Goal: Task Accomplishment & Management: Use online tool/utility

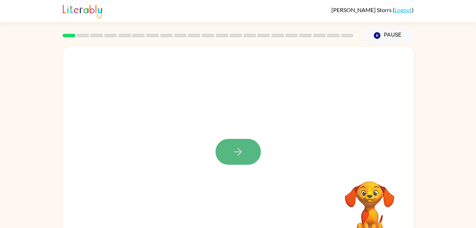
click at [248, 148] on button "button" at bounding box center [238, 152] width 45 height 26
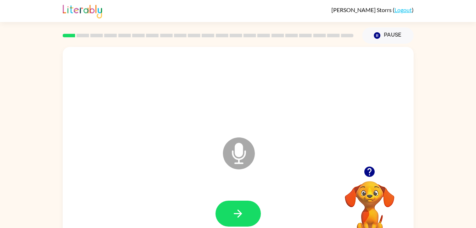
click at [236, 149] on icon "Microphone The Microphone is here when it is your turn to talk" at bounding box center [274, 162] width 106 height 53
click at [240, 153] on icon "Microphone The Microphone is here when it is your turn to talk" at bounding box center [274, 162] width 106 height 53
click at [237, 211] on icon "button" at bounding box center [238, 213] width 12 height 12
click at [247, 219] on button "button" at bounding box center [238, 213] width 45 height 26
click at [224, 208] on button "button" at bounding box center [238, 213] width 45 height 26
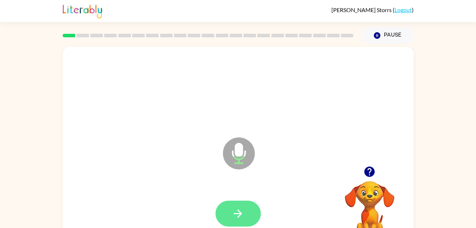
click at [241, 213] on icon "button" at bounding box center [238, 213] width 8 height 8
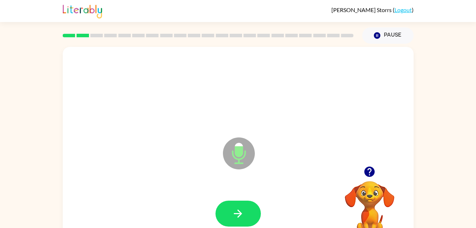
click at [233, 196] on div at bounding box center [238, 213] width 337 height 58
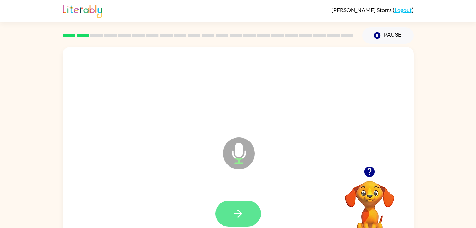
click at [241, 211] on icon "button" at bounding box center [238, 213] width 12 height 12
click at [241, 203] on button "button" at bounding box center [238, 213] width 45 height 26
drag, startPoint x: 241, startPoint y: 203, endPoint x: 239, endPoint y: 208, distance: 5.2
click at [239, 208] on div at bounding box center [238, 213] width 337 height 58
click at [239, 208] on icon "button" at bounding box center [238, 213] width 12 height 12
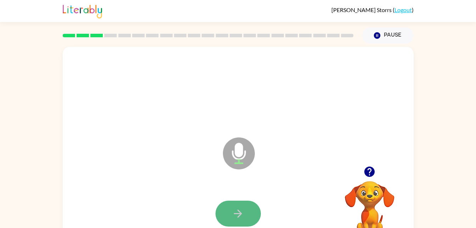
drag, startPoint x: 238, startPoint y: 209, endPoint x: 232, endPoint y: 212, distance: 7.1
click at [232, 212] on button "button" at bounding box center [238, 213] width 45 height 26
click at [235, 206] on button "button" at bounding box center [238, 213] width 45 height 26
click at [233, 209] on icon "button" at bounding box center [238, 213] width 12 height 12
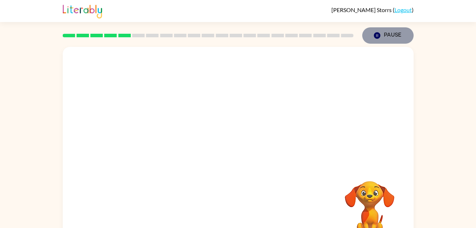
click at [386, 35] on button "Pause Pause" at bounding box center [388, 35] width 51 height 16
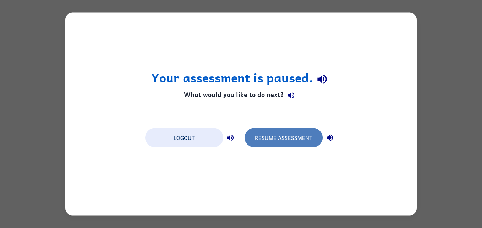
click at [311, 138] on button "Resume Assessment" at bounding box center [283, 137] width 78 height 19
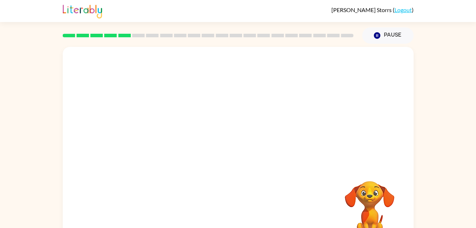
drag, startPoint x: 316, startPoint y: 161, endPoint x: 304, endPoint y: 173, distance: 16.8
click at [304, 173] on div "Your browser must support playing .mp4 files to use Literably. Please try using…" at bounding box center [238, 148] width 351 height 203
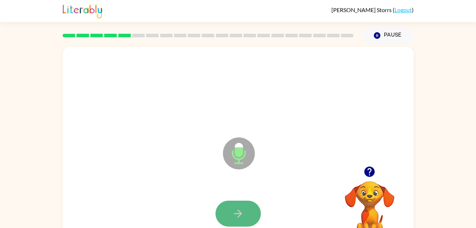
click at [254, 208] on button "button" at bounding box center [238, 213] width 45 height 26
click at [241, 208] on icon "button" at bounding box center [238, 213] width 12 height 12
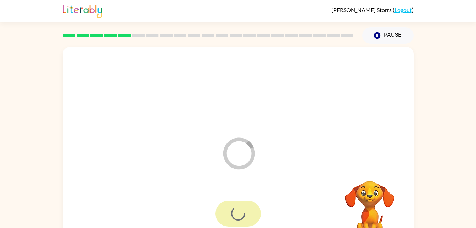
click at [241, 208] on div at bounding box center [238, 213] width 45 height 26
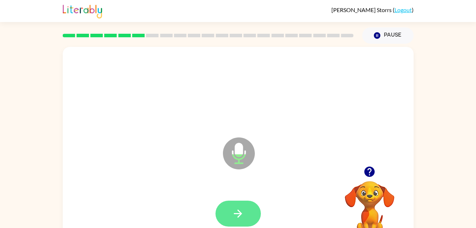
click at [241, 208] on icon "button" at bounding box center [238, 213] width 12 height 12
drag, startPoint x: 241, startPoint y: 208, endPoint x: 236, endPoint y: 214, distance: 7.9
click at [236, 214] on icon "button" at bounding box center [238, 213] width 12 height 12
drag, startPoint x: 236, startPoint y: 214, endPoint x: 230, endPoint y: 215, distance: 6.4
click at [230, 215] on button "button" at bounding box center [238, 213] width 45 height 26
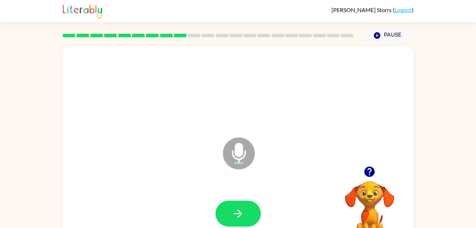
click at [230, 215] on button "button" at bounding box center [238, 213] width 45 height 26
drag, startPoint x: 230, startPoint y: 215, endPoint x: 204, endPoint y: 173, distance: 48.3
click at [204, 173] on div "Microphone The Microphone is here when it is your turn to talk" at bounding box center [238, 148] width 351 height 203
drag, startPoint x: 226, startPoint y: 183, endPoint x: 226, endPoint y: 206, distance: 22.4
click at [226, 188] on icon "Microphone The Microphone is here when it is your turn to talk" at bounding box center [274, 162] width 106 height 53
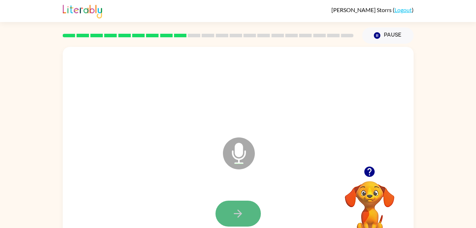
click at [227, 205] on button "button" at bounding box center [238, 213] width 45 height 26
drag, startPoint x: 227, startPoint y: 205, endPoint x: 227, endPoint y: 212, distance: 7.5
click at [227, 212] on button "button" at bounding box center [238, 213] width 45 height 26
drag, startPoint x: 239, startPoint y: 212, endPoint x: 228, endPoint y: 221, distance: 14.6
click at [228, 221] on button "button" at bounding box center [238, 213] width 45 height 26
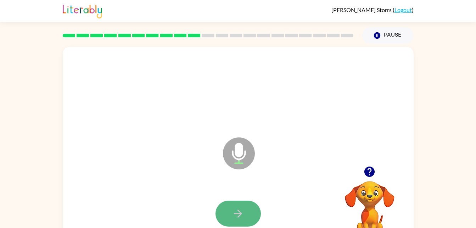
drag, startPoint x: 228, startPoint y: 221, endPoint x: 222, endPoint y: 218, distance: 6.3
click at [222, 218] on button "button" at bounding box center [238, 213] width 45 height 26
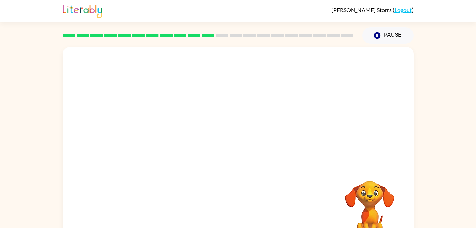
click at [222, 218] on div at bounding box center [238, 213] width 337 height 58
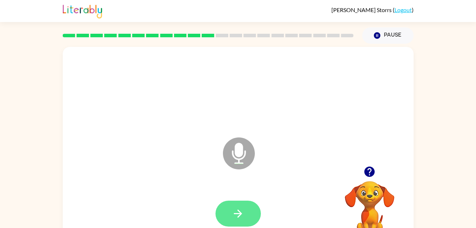
click at [222, 218] on button "button" at bounding box center [238, 213] width 45 height 26
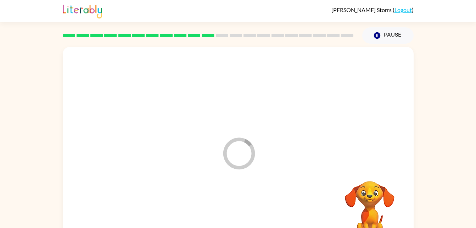
click at [222, 218] on div at bounding box center [238, 213] width 337 height 58
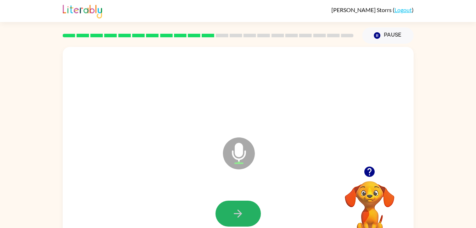
click at [222, 218] on button "button" at bounding box center [238, 213] width 45 height 26
click at [236, 218] on icon "button" at bounding box center [238, 213] width 12 height 12
click at [242, 210] on icon "button" at bounding box center [238, 213] width 12 height 12
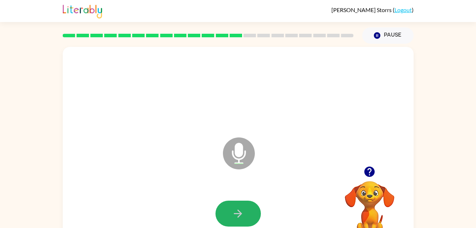
click at [242, 210] on icon "button" at bounding box center [238, 213] width 12 height 12
drag, startPoint x: 242, startPoint y: 210, endPoint x: 237, endPoint y: 214, distance: 6.4
click at [237, 214] on icon "button" at bounding box center [238, 213] width 8 height 8
drag, startPoint x: 237, startPoint y: 214, endPoint x: 223, endPoint y: 214, distance: 13.5
click at [223, 214] on button "button" at bounding box center [238, 213] width 45 height 26
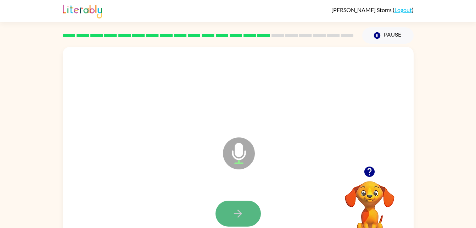
click at [223, 214] on button "button" at bounding box center [238, 213] width 45 height 26
drag, startPoint x: 223, startPoint y: 214, endPoint x: 220, endPoint y: 217, distance: 4.3
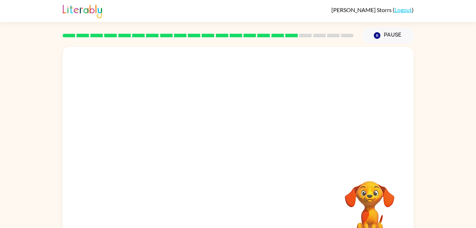
drag, startPoint x: 220, startPoint y: 217, endPoint x: 172, endPoint y: 197, distance: 51.2
click at [172, 197] on div "Your browser must support playing .mp4 files to use Literably. Please try using…" at bounding box center [238, 148] width 351 height 203
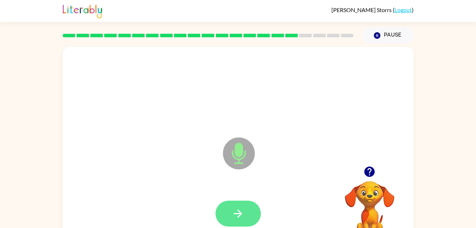
click at [238, 203] on button "button" at bounding box center [238, 213] width 45 height 26
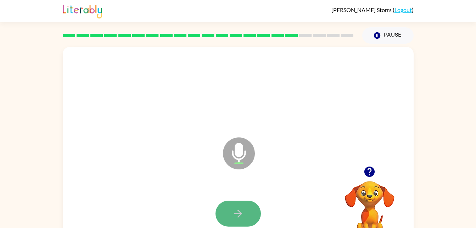
click at [231, 201] on button "button" at bounding box center [238, 213] width 45 height 26
drag, startPoint x: 263, startPoint y: 219, endPoint x: 245, endPoint y: 211, distance: 19.5
click at [245, 211] on button "button" at bounding box center [238, 213] width 45 height 26
drag, startPoint x: 237, startPoint y: 215, endPoint x: 228, endPoint y: 213, distance: 8.6
click at [228, 213] on button "button" at bounding box center [238, 213] width 45 height 26
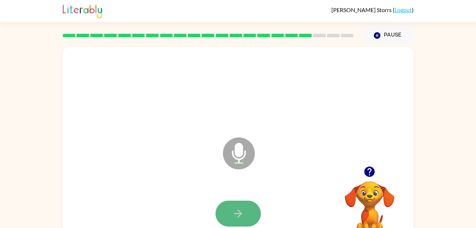
click at [236, 212] on icon "button" at bounding box center [238, 213] width 12 height 12
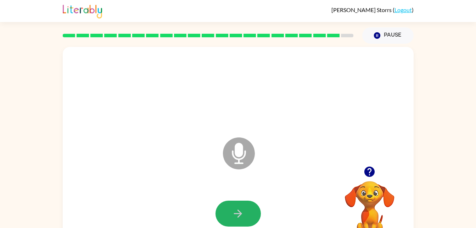
click at [236, 212] on icon "button" at bounding box center [238, 213] width 12 height 12
drag, startPoint x: 236, startPoint y: 212, endPoint x: 222, endPoint y: 214, distance: 14.3
click at [222, 214] on button "button" at bounding box center [238, 213] width 45 height 26
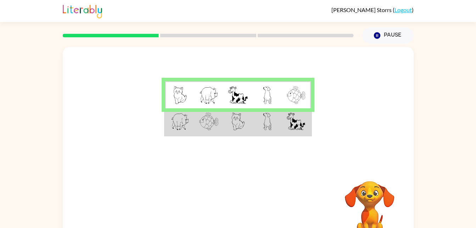
click at [203, 121] on img at bounding box center [208, 121] width 19 height 18
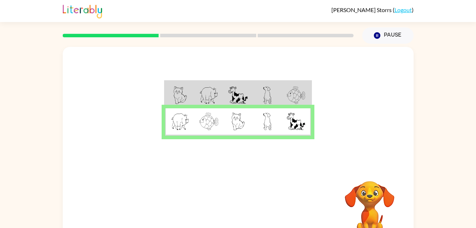
click at [195, 91] on td at bounding box center [208, 94] width 29 height 27
click at [177, 91] on img at bounding box center [179, 95] width 13 height 18
click at [187, 93] on td at bounding box center [179, 94] width 29 height 27
click at [226, 204] on button "button" at bounding box center [238, 210] width 45 height 26
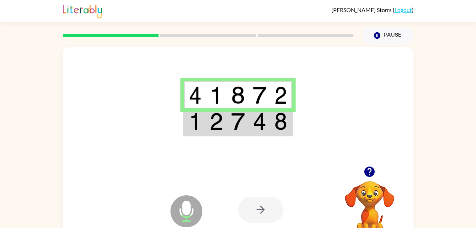
click at [266, 120] on img at bounding box center [259, 121] width 13 height 18
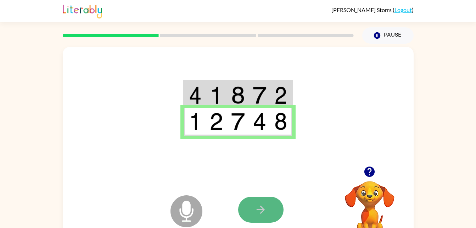
click at [250, 205] on button "button" at bounding box center [260, 210] width 45 height 26
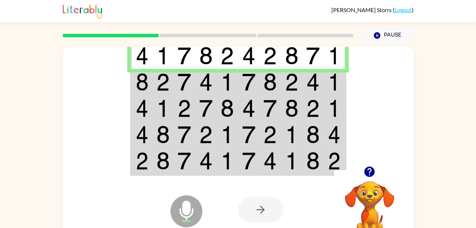
click at [280, 83] on td at bounding box center [271, 82] width 22 height 26
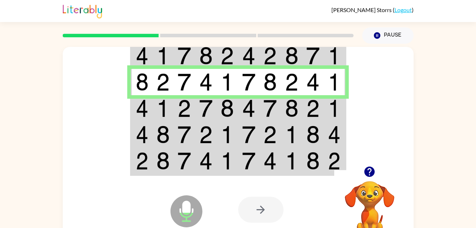
click at [322, 105] on td at bounding box center [314, 108] width 22 height 26
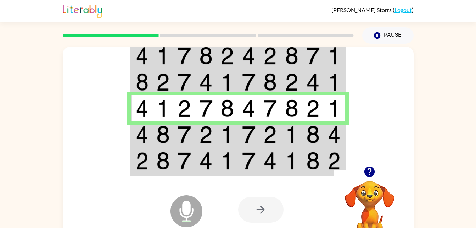
click at [145, 132] on img at bounding box center [142, 135] width 13 height 18
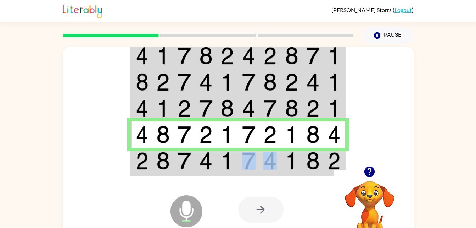
drag, startPoint x: 261, startPoint y: 160, endPoint x: 235, endPoint y: 165, distance: 27.1
click at [235, 165] on tr at bounding box center [238, 161] width 215 height 27
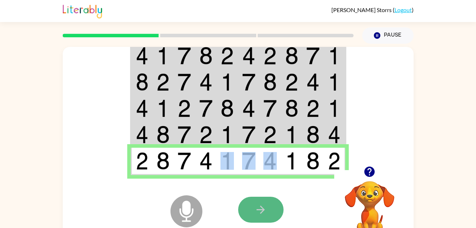
click at [269, 211] on button "button" at bounding box center [260, 210] width 45 height 26
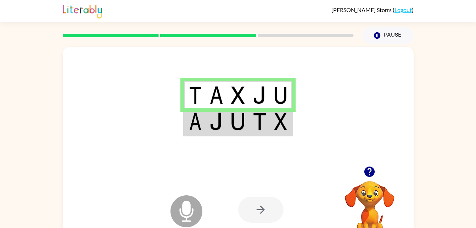
click at [264, 125] on img at bounding box center [259, 121] width 13 height 18
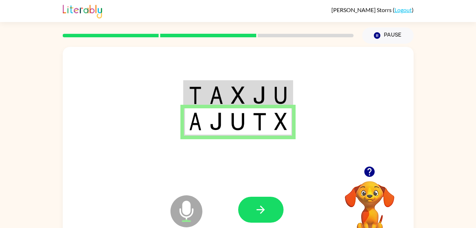
scroll to position [2, 0]
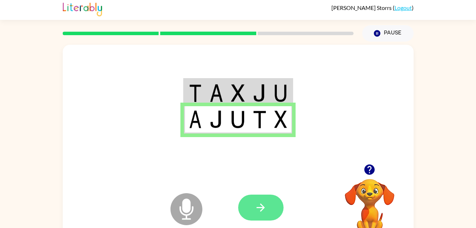
click at [260, 213] on icon "button" at bounding box center [261, 207] width 12 height 12
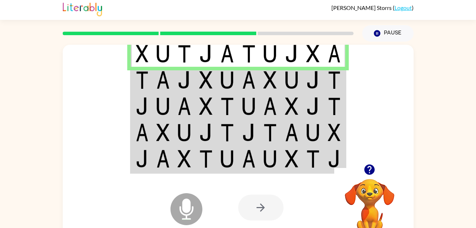
click at [235, 74] on td at bounding box center [228, 80] width 22 height 26
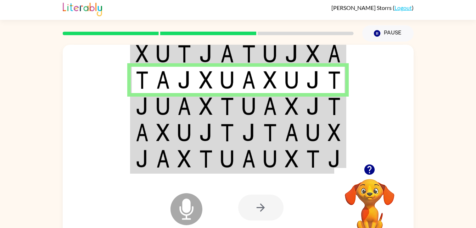
click at [231, 103] on img at bounding box center [227, 106] width 13 height 18
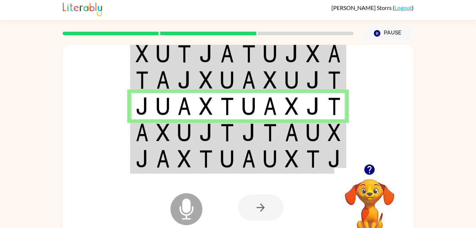
click at [198, 142] on td at bounding box center [206, 132] width 22 height 26
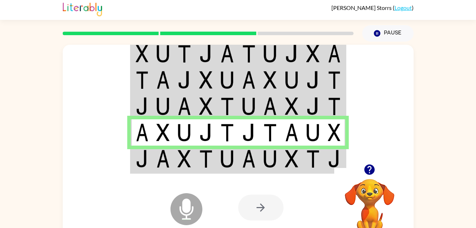
click at [233, 167] on img at bounding box center [227, 159] width 13 height 18
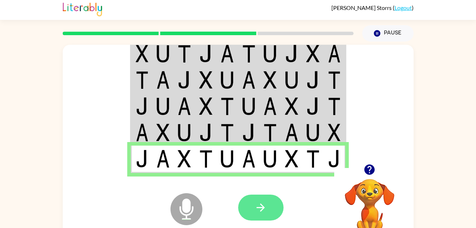
click at [249, 201] on button "button" at bounding box center [260, 207] width 45 height 26
